Goal: Transaction & Acquisition: Obtain resource

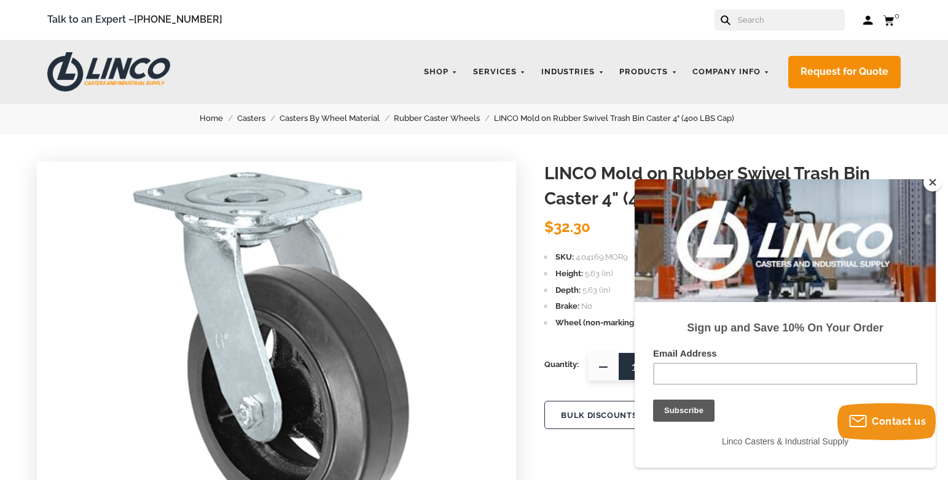
click at [933, 182] on button "Close" at bounding box center [932, 182] width 18 height 18
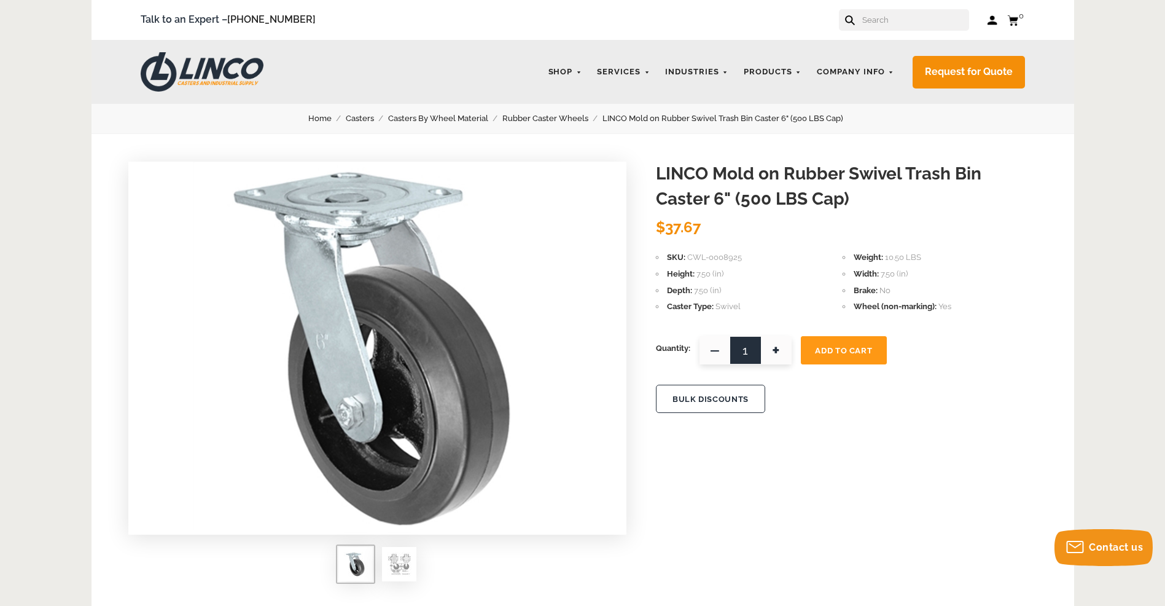
drag, startPoint x: 731, startPoint y: 260, endPoint x: 679, endPoint y: 261, distance: 52.8
click at [679, 261] on li "SKU CWL-0008925" at bounding box center [749, 258] width 187 height 14
click at [947, 68] on link "Request for Quote" at bounding box center [969, 72] width 112 height 33
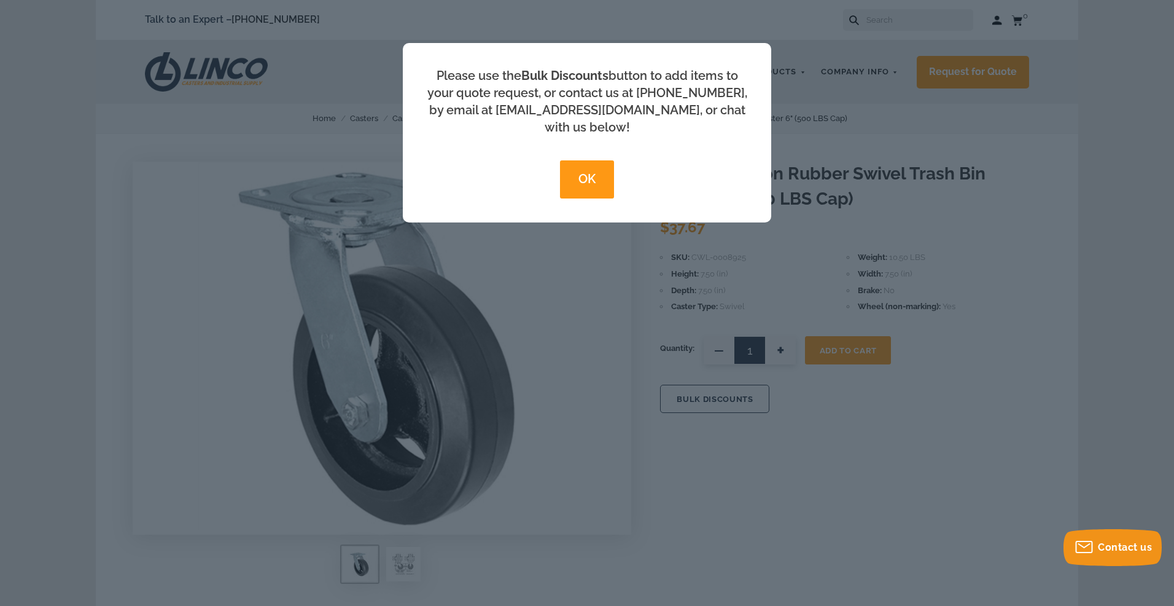
click at [581, 167] on button "OK" at bounding box center [586, 179] width 53 height 38
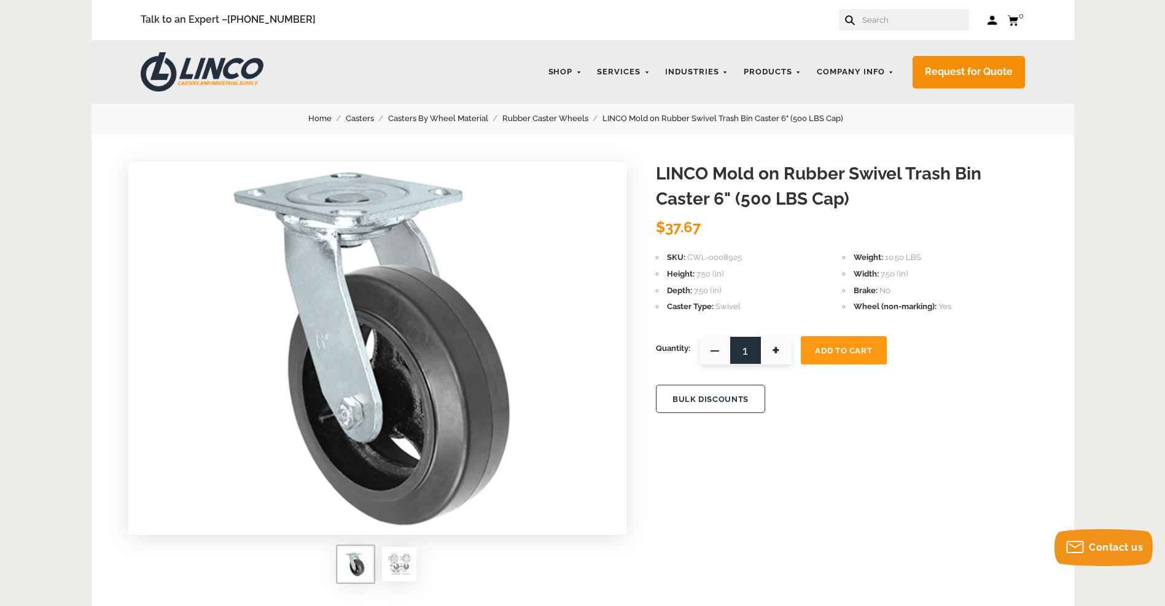
click at [703, 400] on button "BULK DISCOUNTS" at bounding box center [710, 398] width 109 height 28
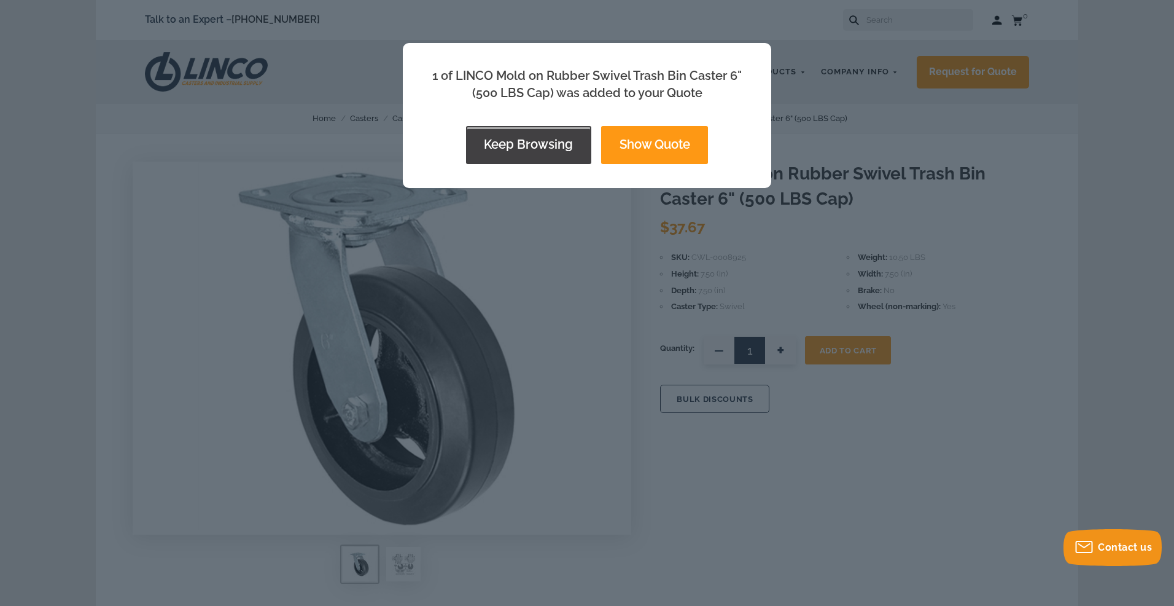
click at [516, 149] on button "Keep Browsing" at bounding box center [528, 145] width 125 height 38
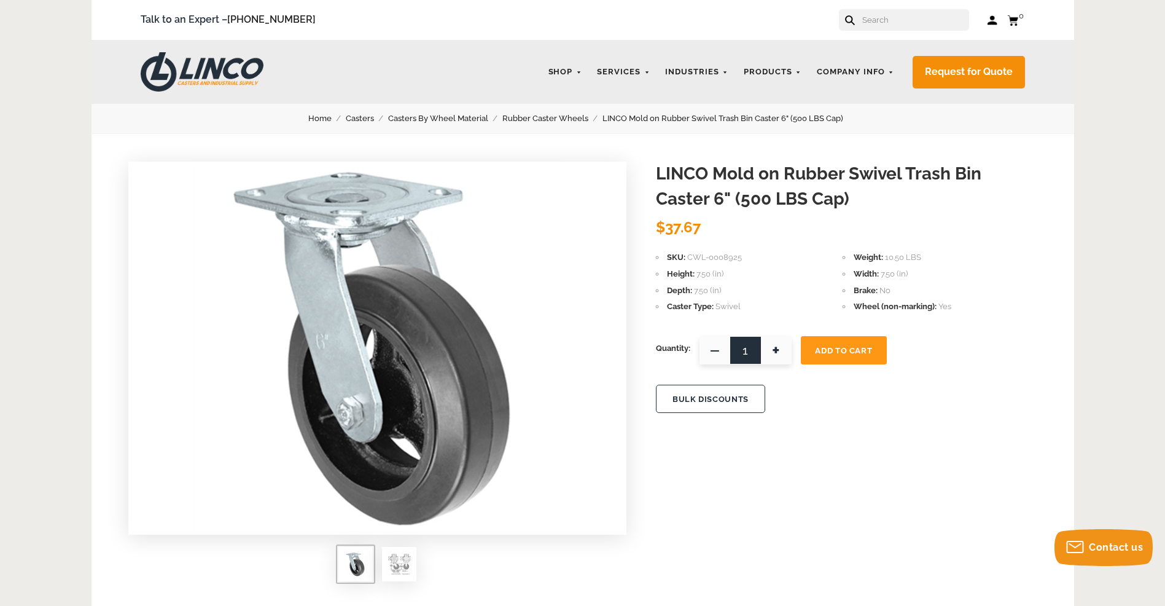
click at [777, 353] on span "+" at bounding box center [776, 350] width 31 height 28
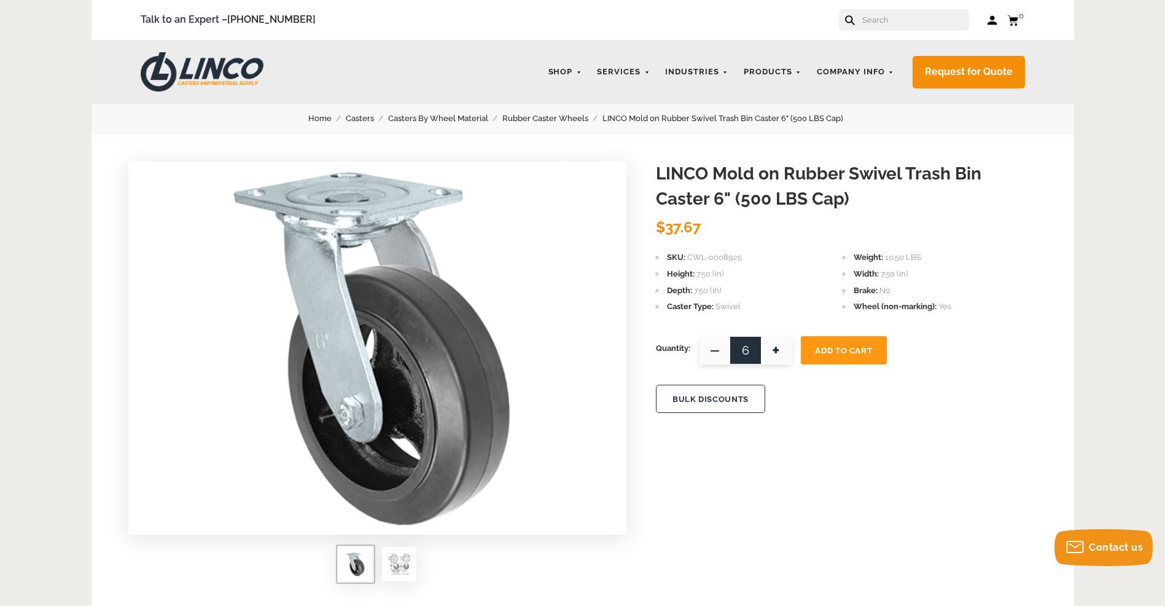
click at [777, 353] on span "+" at bounding box center [776, 350] width 31 height 28
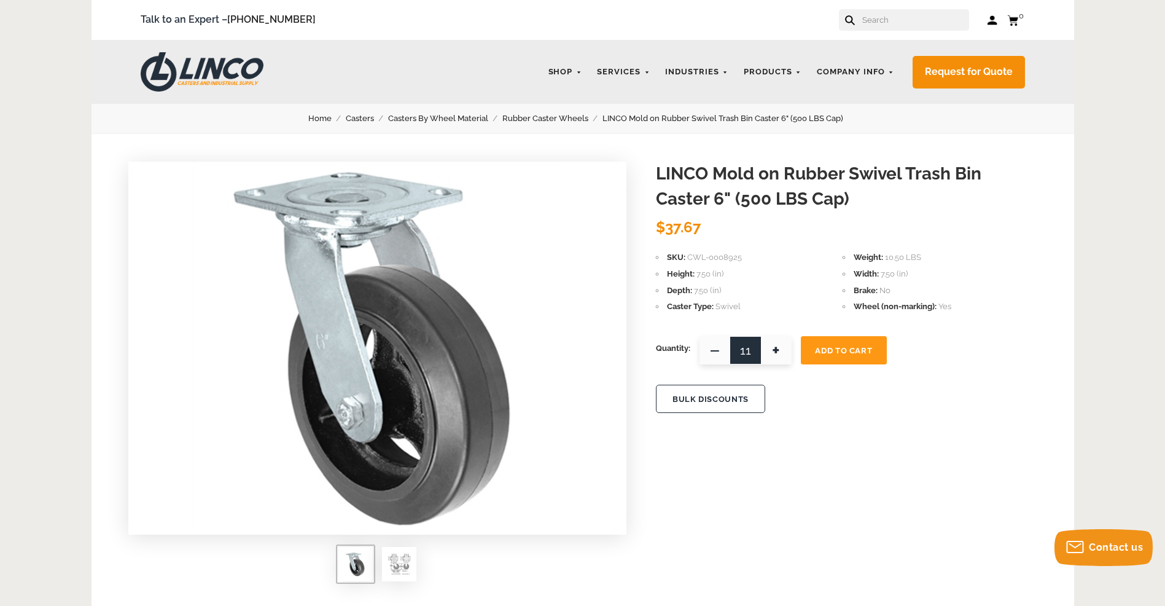
click at [777, 353] on span "+" at bounding box center [776, 350] width 31 height 28
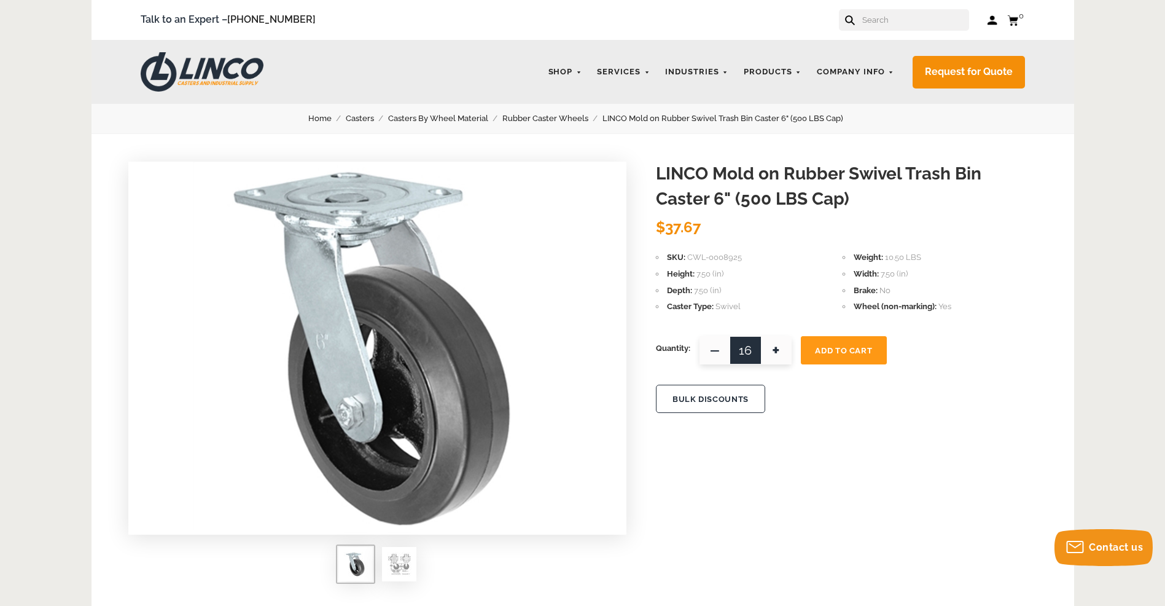
click at [777, 353] on span "+" at bounding box center [776, 350] width 31 height 28
type input "20"
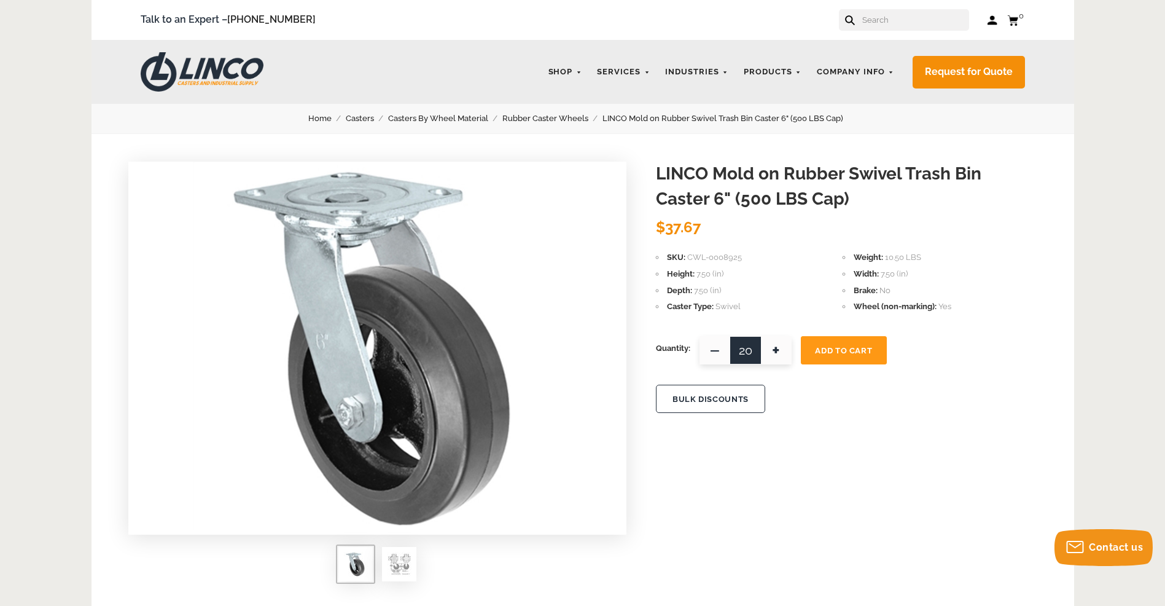
click at [717, 399] on button "BULK DISCOUNTS" at bounding box center [710, 398] width 109 height 28
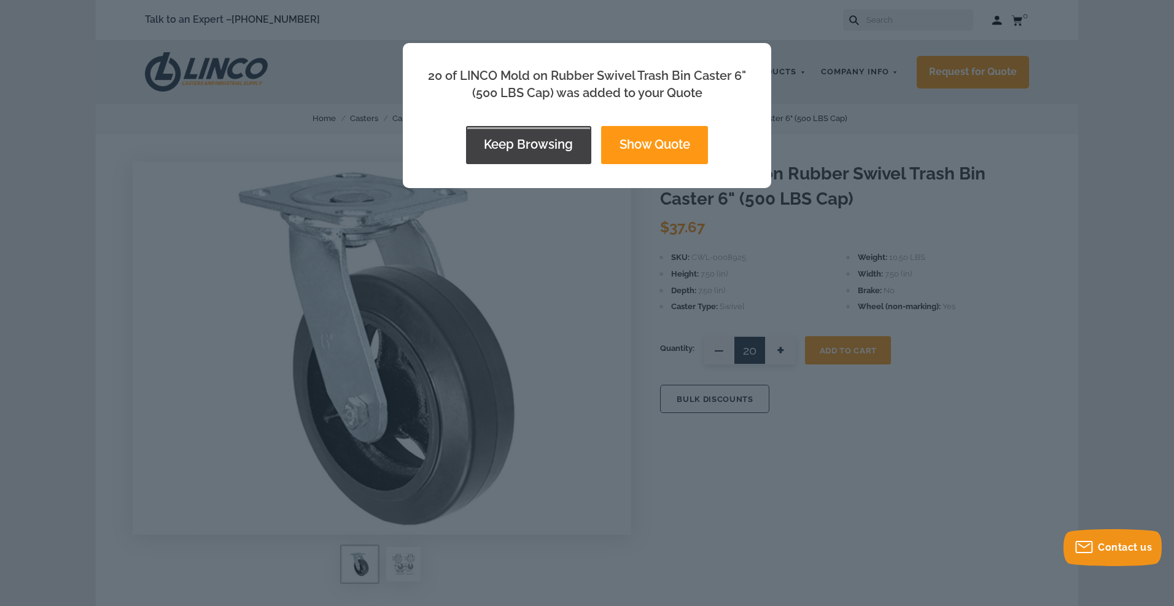
click at [528, 149] on button "Keep Browsing" at bounding box center [528, 145] width 125 height 38
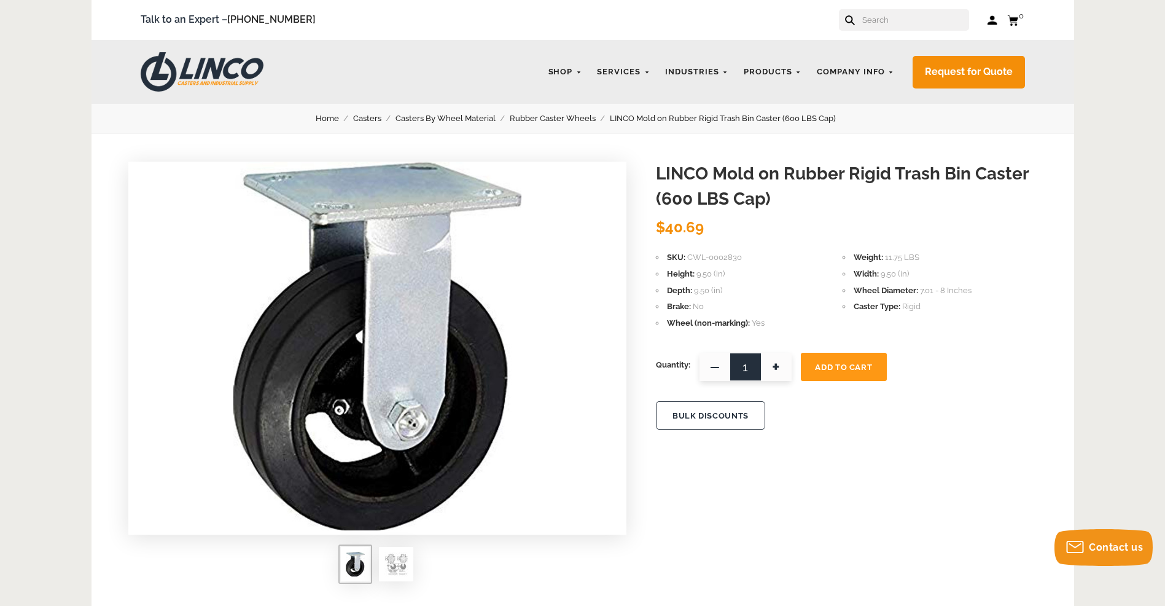
click at [777, 370] on span "+" at bounding box center [776, 367] width 31 height 28
click at [776, 364] on span "+" at bounding box center [776, 367] width 31 height 28
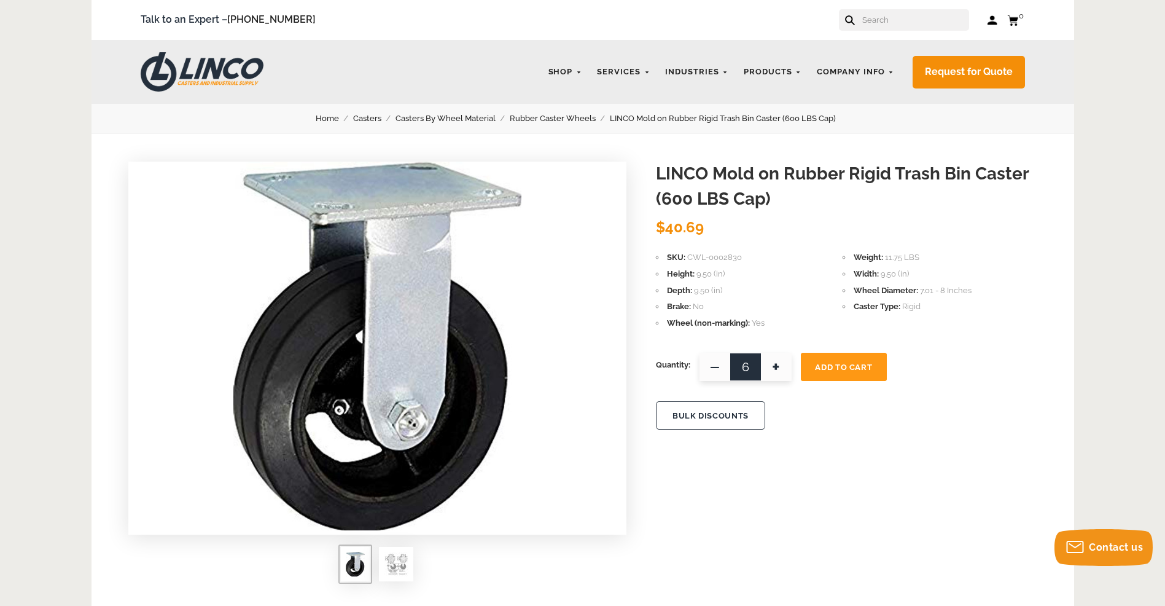
click at [776, 364] on span "+" at bounding box center [776, 367] width 31 height 28
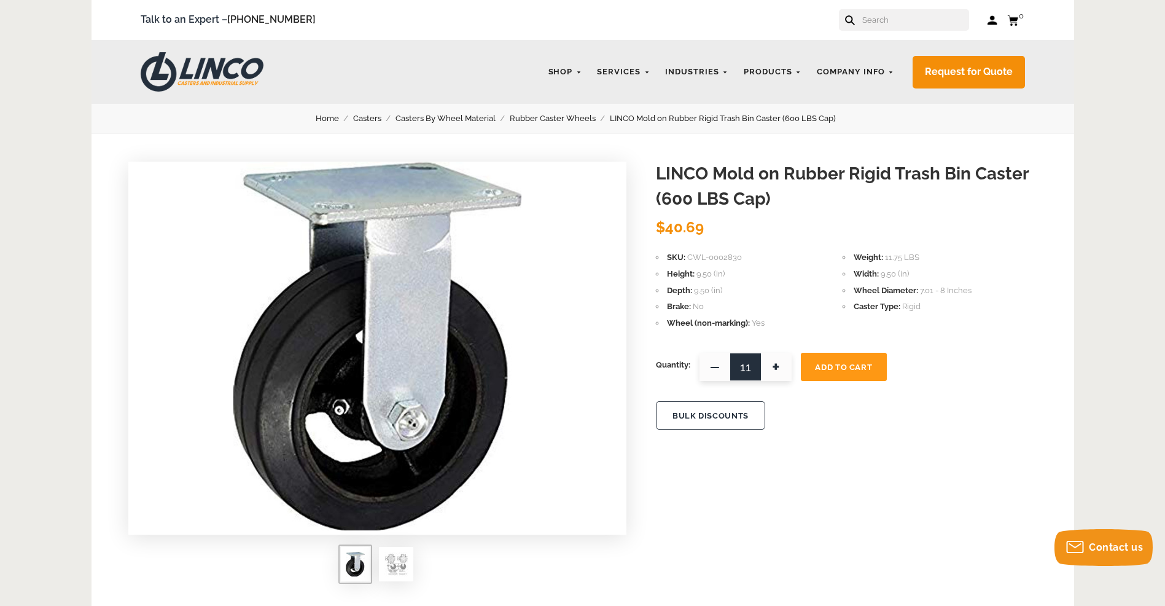
click at [776, 364] on span "+" at bounding box center [776, 367] width 31 height 28
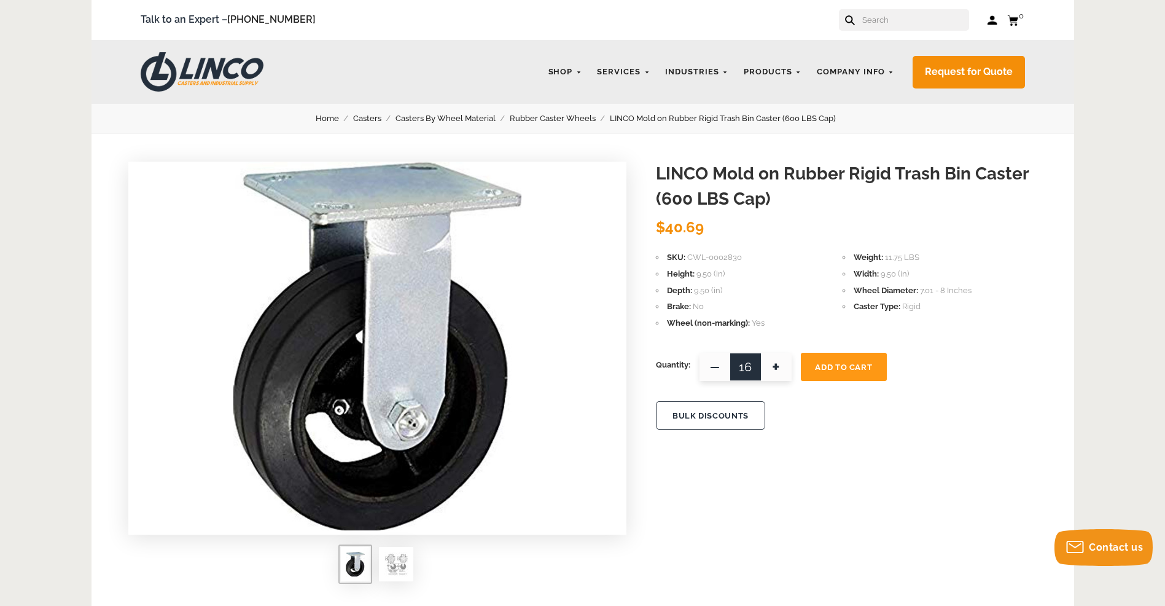
click at [776, 364] on span "+" at bounding box center [776, 367] width 31 height 28
type input "20"
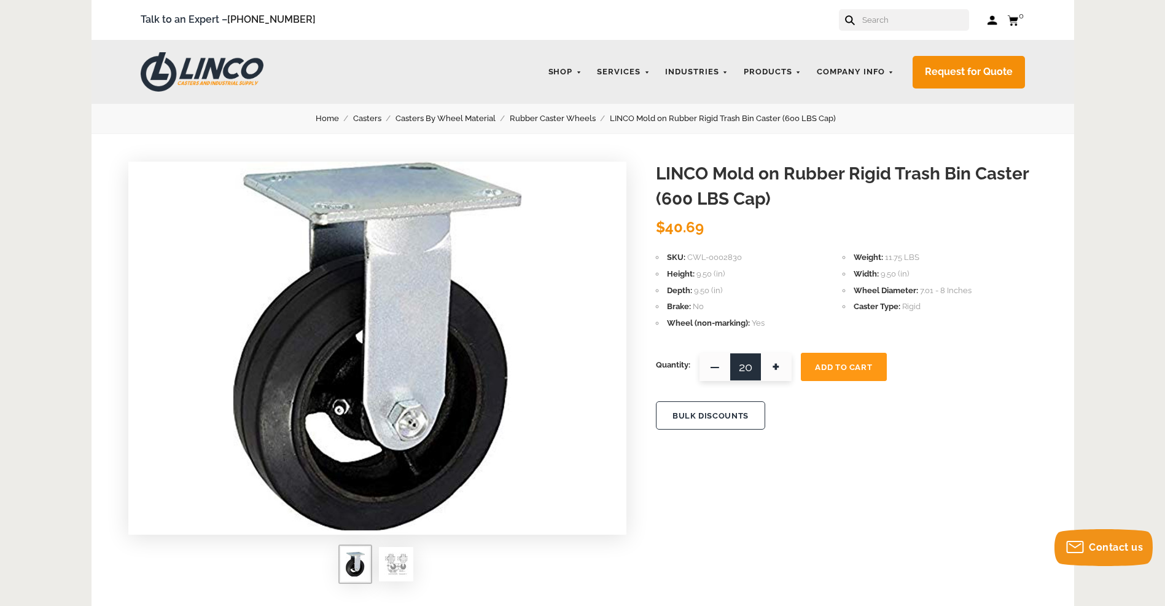
click at [720, 421] on button "BULK DISCOUNTS" at bounding box center [710, 415] width 109 height 28
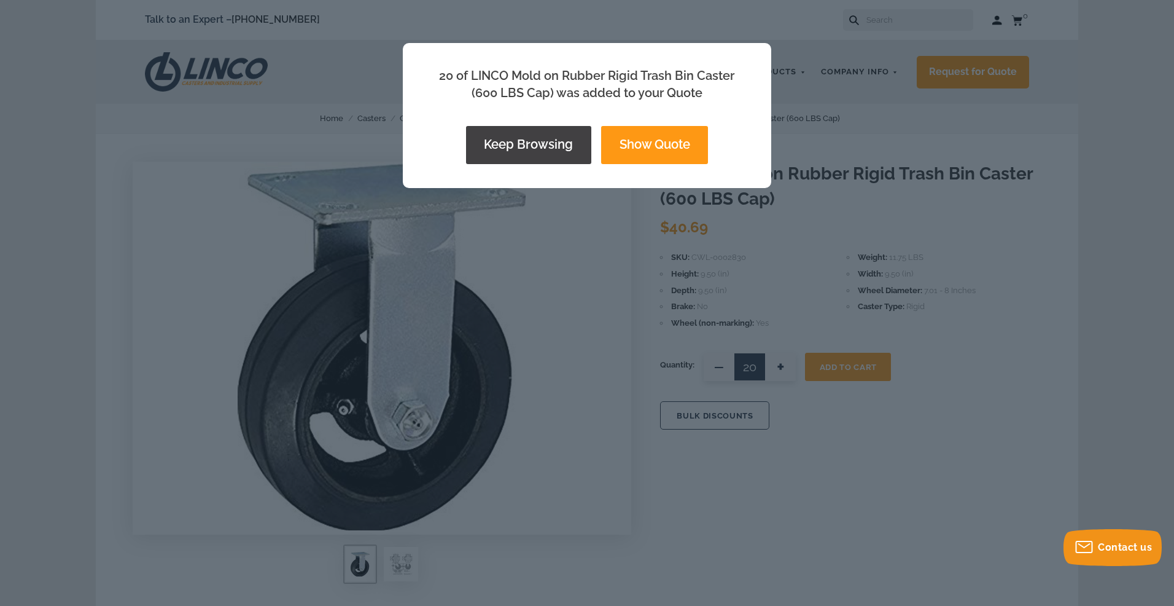
click at [652, 151] on button "Show Quote" at bounding box center [654, 145] width 107 height 38
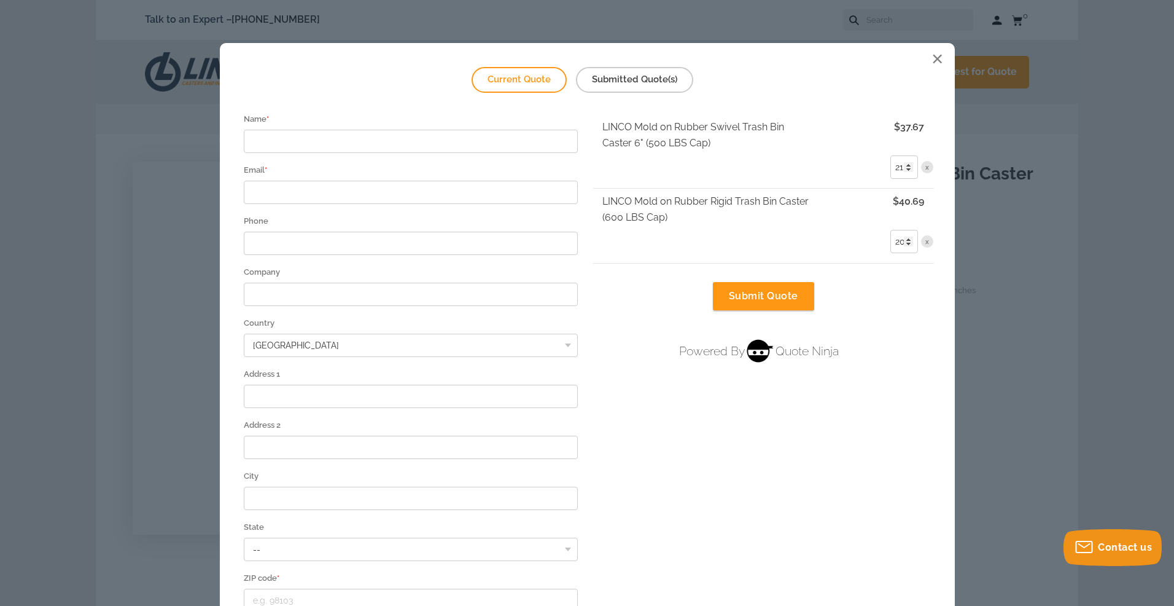
click at [899, 169] on input "21" at bounding box center [904, 166] width 28 height 23
type input "20"
click at [927, 165] on button "✓ x" at bounding box center [927, 167] width 12 height 12
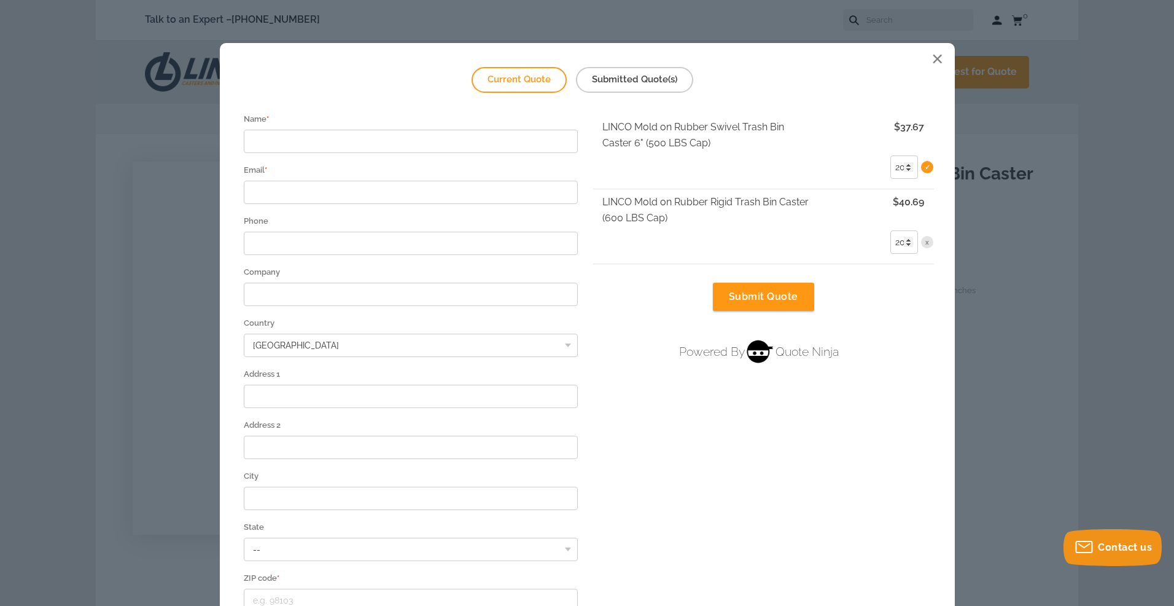
click at [632, 266] on div "LINCO Mold on Rubber Swivel Trash Bin Caster 6" (500 LBS Cap) $37.67 20 ✓ x LIN…" at bounding box center [763, 198] width 353 height 168
click at [902, 369] on div "Current Quote Submitted Quote(s) Name * Email * Phone Company [GEOGRAPHIC_DATA]…" at bounding box center [587, 383] width 735 height 680
click at [303, 142] on input "Name *" at bounding box center [411, 141] width 335 height 23
type input "[PERSON_NAME]"
type input "[PERSON_NAME][EMAIL_ADDRESS][DOMAIN_NAME]"
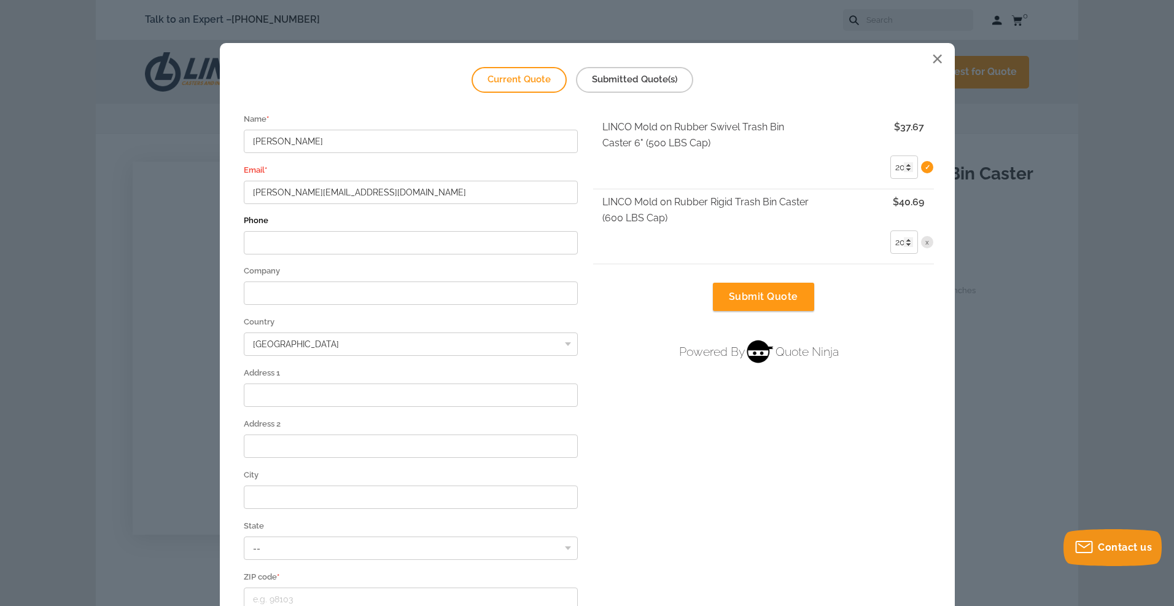
click at [311, 243] on input "Phone" at bounding box center [411, 242] width 335 height 23
type input "3603967005"
type input "Naval Facilities Engineering NW"
type input "1"
type input "[STREET_ADDRESS]"
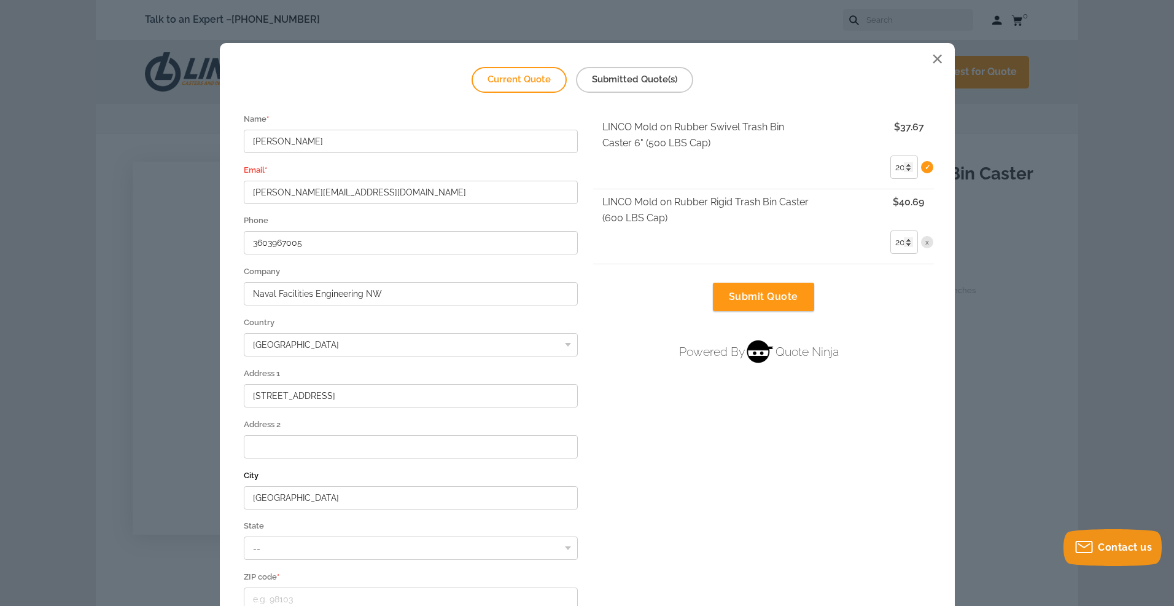
type input "[GEOGRAPHIC_DATA]"
select select "WA"
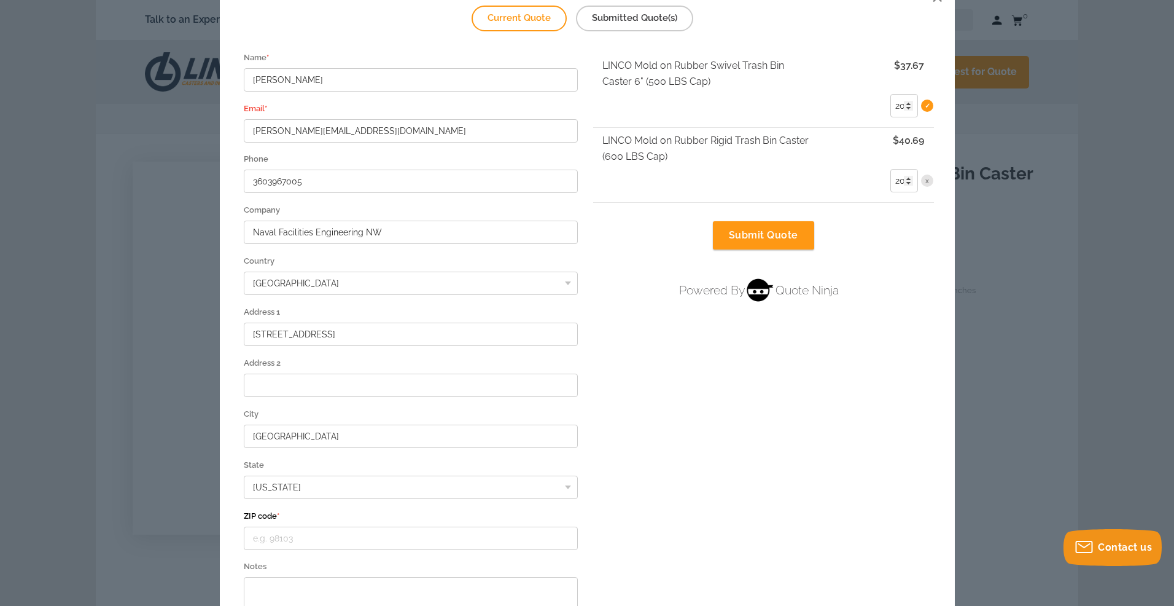
click at [329, 480] on input "ZIP code *" at bounding box center [411, 537] width 335 height 23
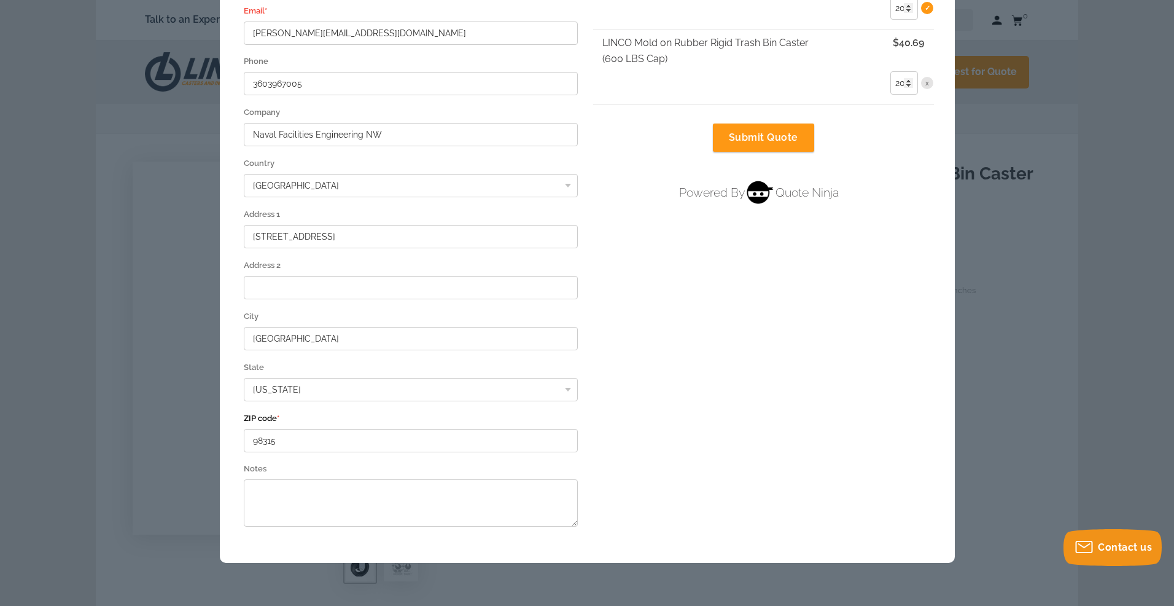
type input "98315"
click at [469, 480] on textarea "Notes" at bounding box center [411, 502] width 335 height 47
type textarea "Government Rate"
click at [643, 276] on div "Current Quote Submitted Quote(s) [PERSON_NAME] Name * [PERSON_NAME][EMAIL_ADDRE…" at bounding box center [587, 222] width 735 height 679
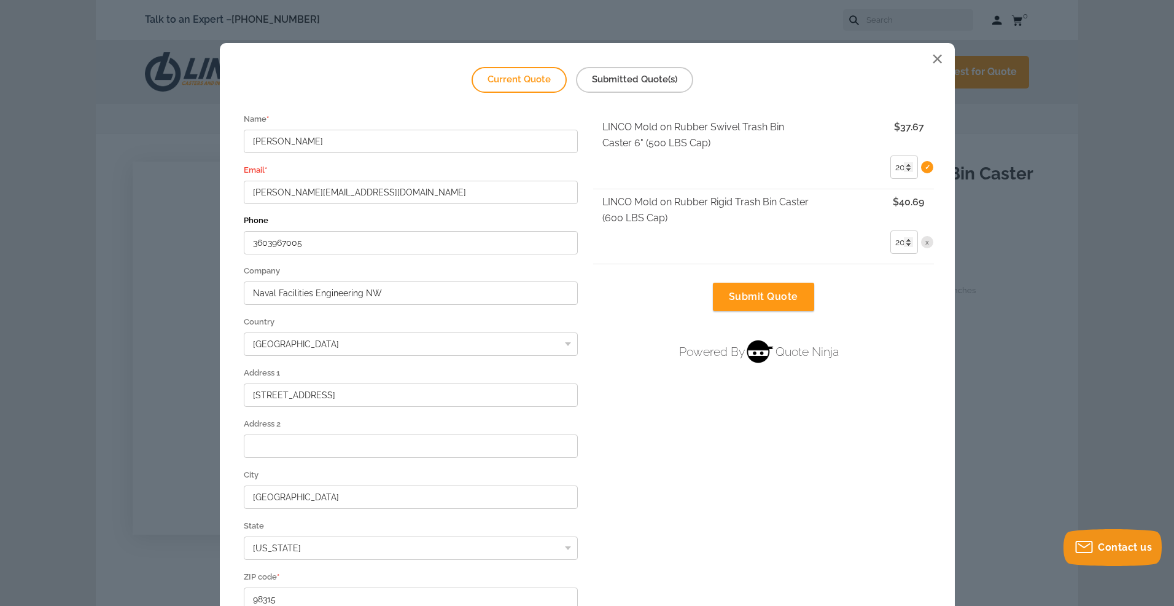
click at [264, 247] on input "3603967005" at bounding box center [411, 242] width 335 height 23
type input "[PHONE_NUMBER]"
click at [356, 295] on input "Naval Facilities Engineering NW" at bounding box center [411, 293] width 335 height 23
type input "Naval Facilities Engineering, NW"
click at [228, 349] on div "Current Quote Submitted Quote(s) [PERSON_NAME] Name * [PERSON_NAME][EMAIL_ADDRE…" at bounding box center [587, 382] width 735 height 679
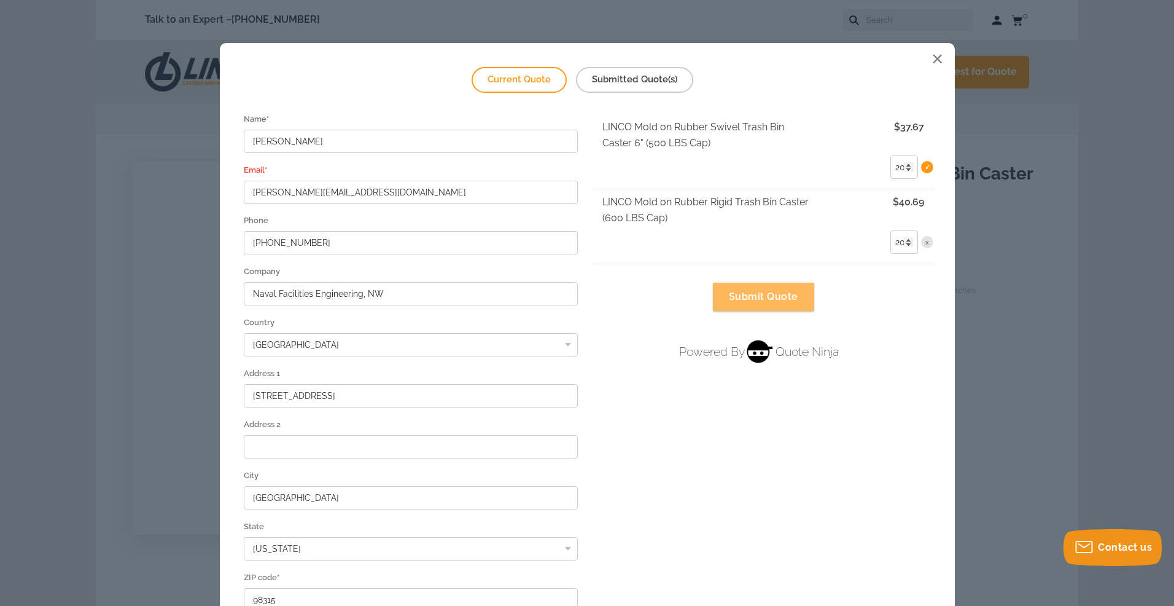
click at [752, 299] on button "Submit Quote" at bounding box center [763, 297] width 101 height 28
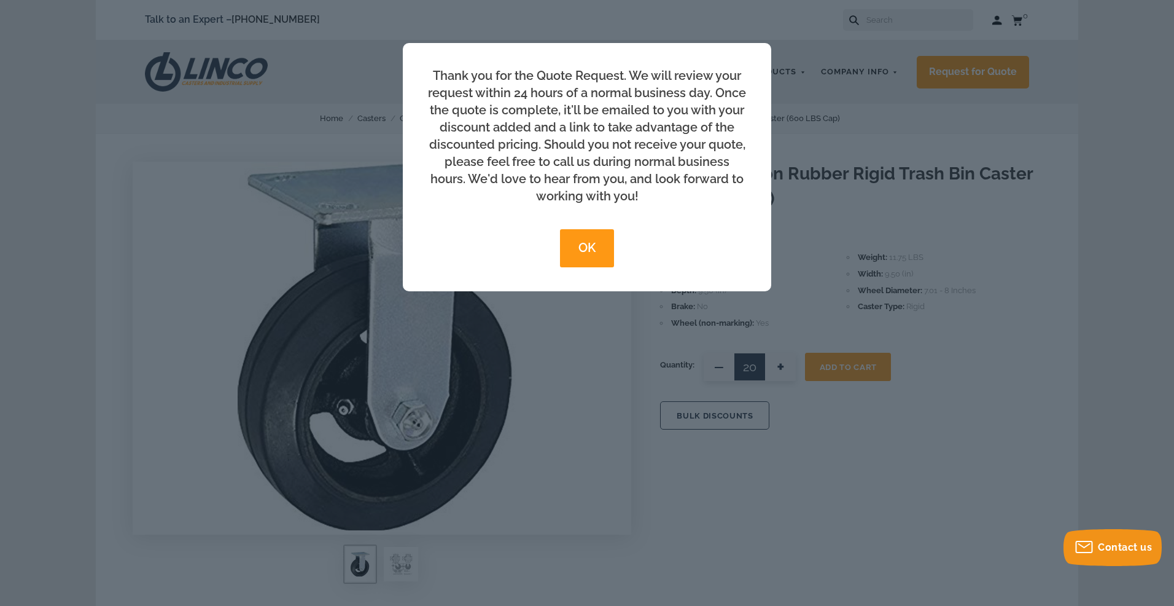
click at [586, 247] on button "OK" at bounding box center [586, 248] width 53 height 38
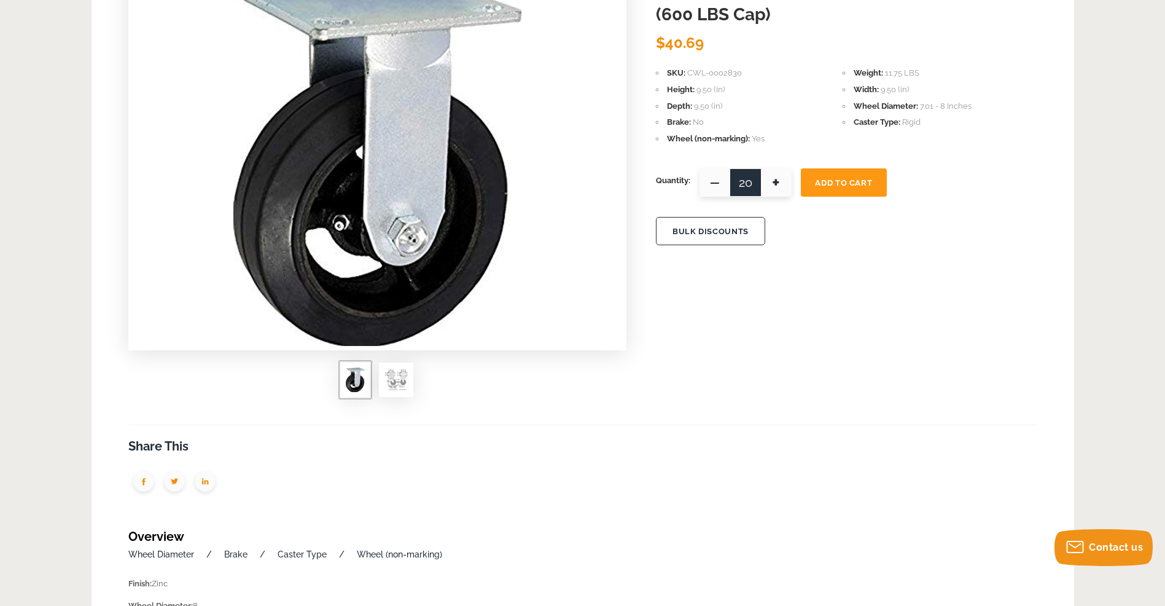
scroll to position [123, 0]
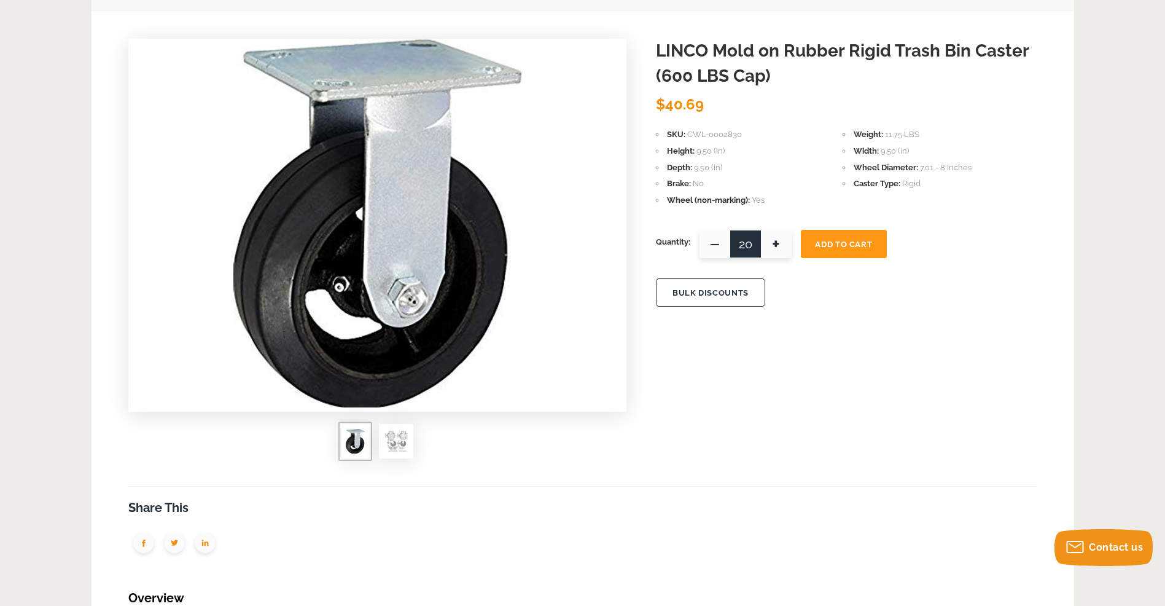
click at [400, 441] on img at bounding box center [396, 441] width 25 height 25
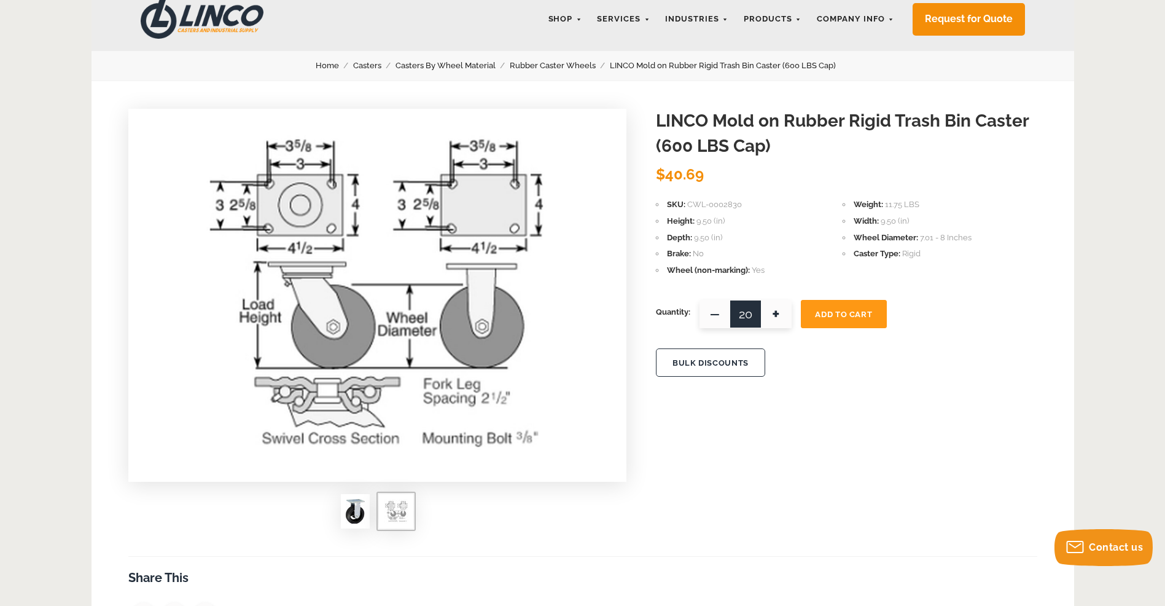
scroll to position [0, 0]
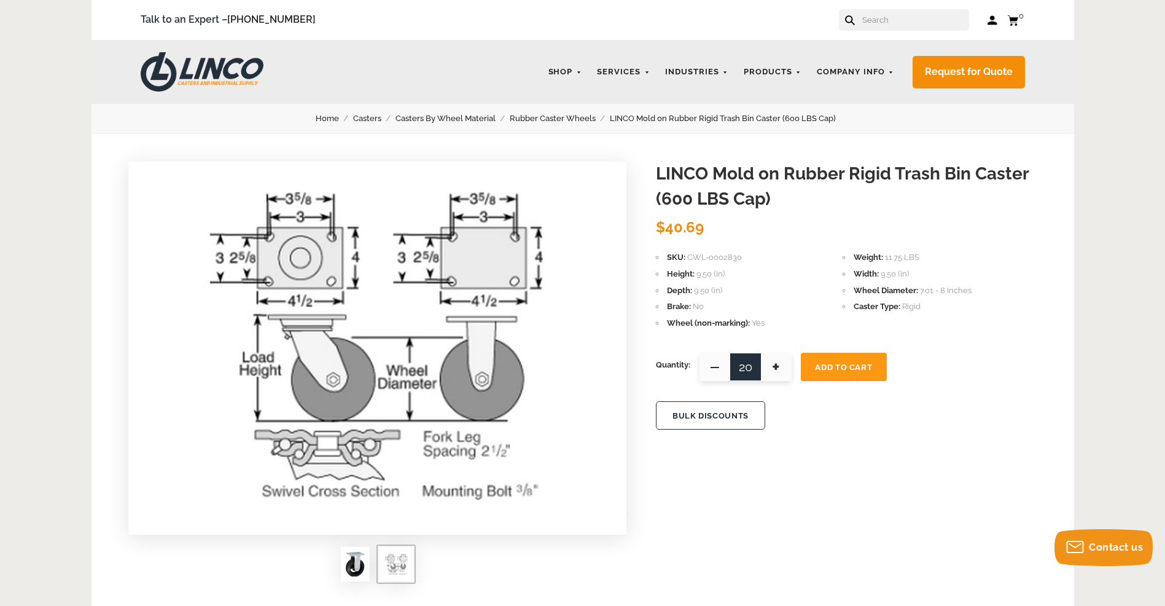
click at [434, 363] on img at bounding box center [377, 346] width 368 height 368
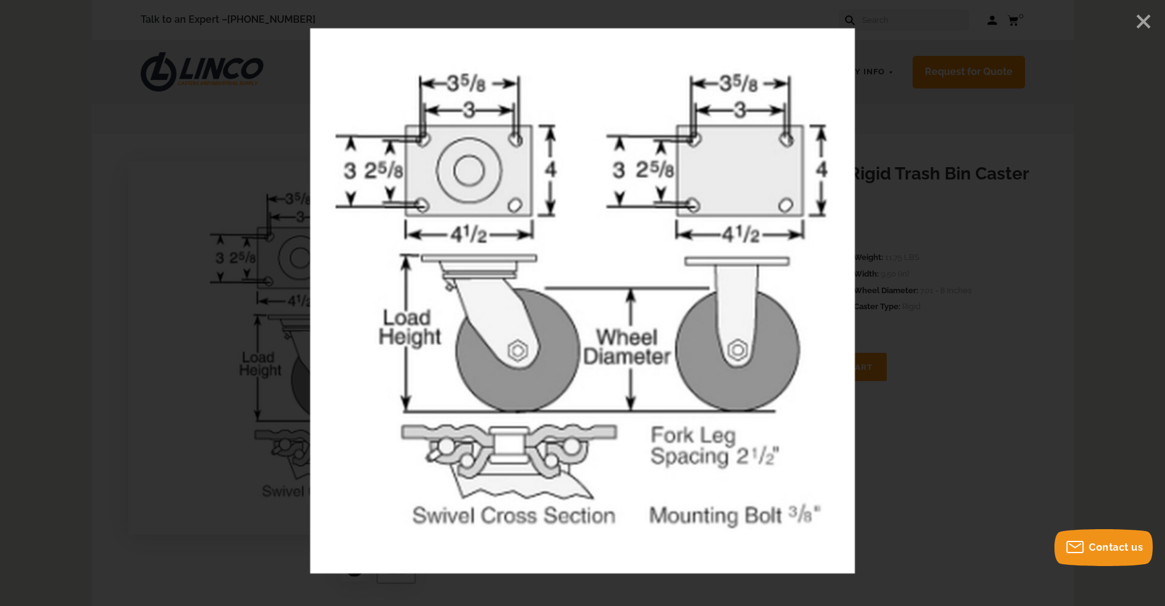
scroll to position [123, 0]
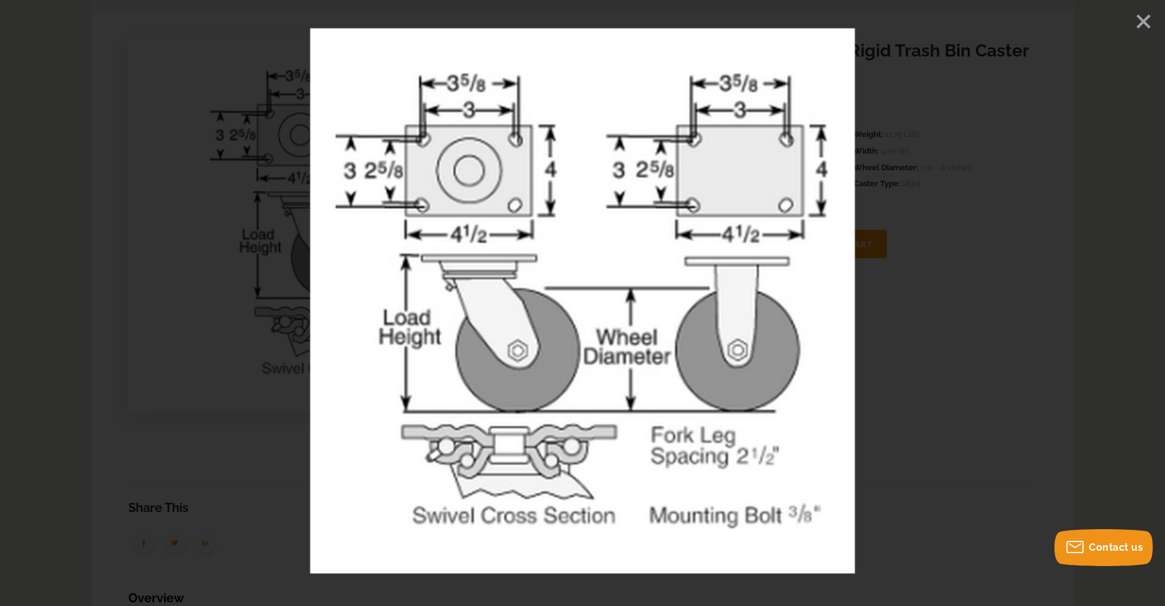
click at [947, 20] on line "Close" at bounding box center [1143, 21] width 12 height 12
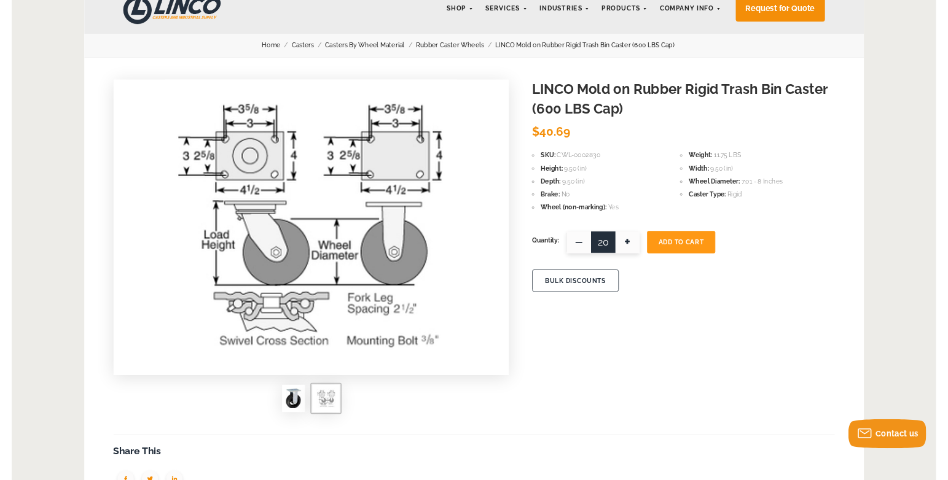
scroll to position [0, 0]
